Goal: Navigation & Orientation: Find specific page/section

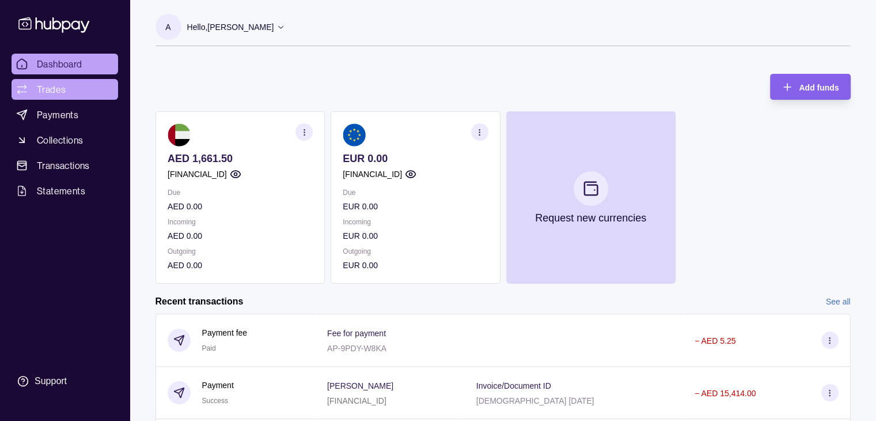
click at [85, 88] on link "Trades" at bounding box center [65, 89] width 107 height 21
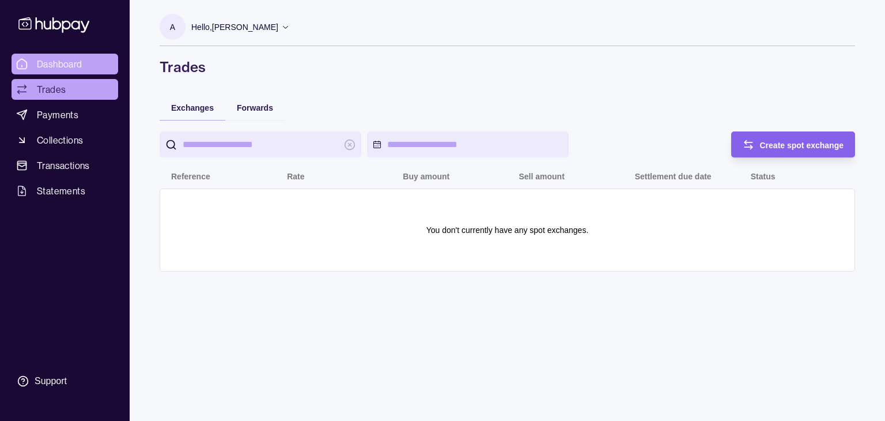
click at [65, 62] on span "Dashboard" at bounding box center [60, 64] width 46 height 14
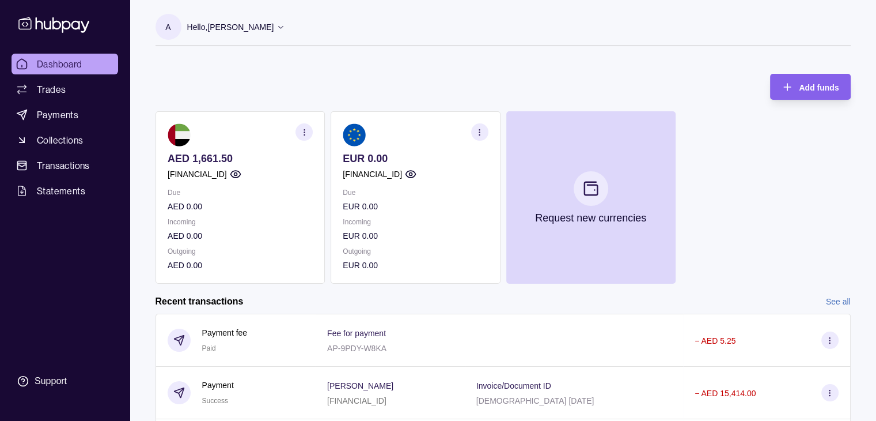
click at [470, 132] on section at bounding box center [415, 134] width 145 height 23
click at [475, 130] on section "button" at bounding box center [479, 131] width 17 height 17
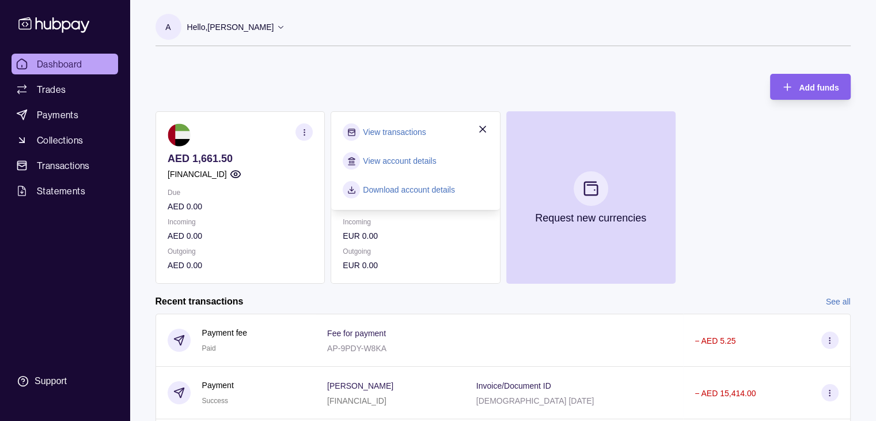
click at [475, 85] on div "Add funds AED 1,661.50 [FINANCIAL_ID] Due AED 0.00 Incoming AED 0.00 Outgoing A…" at bounding box center [503, 172] width 695 height 221
